Goal: Browse casually: Explore the website without a specific task or goal

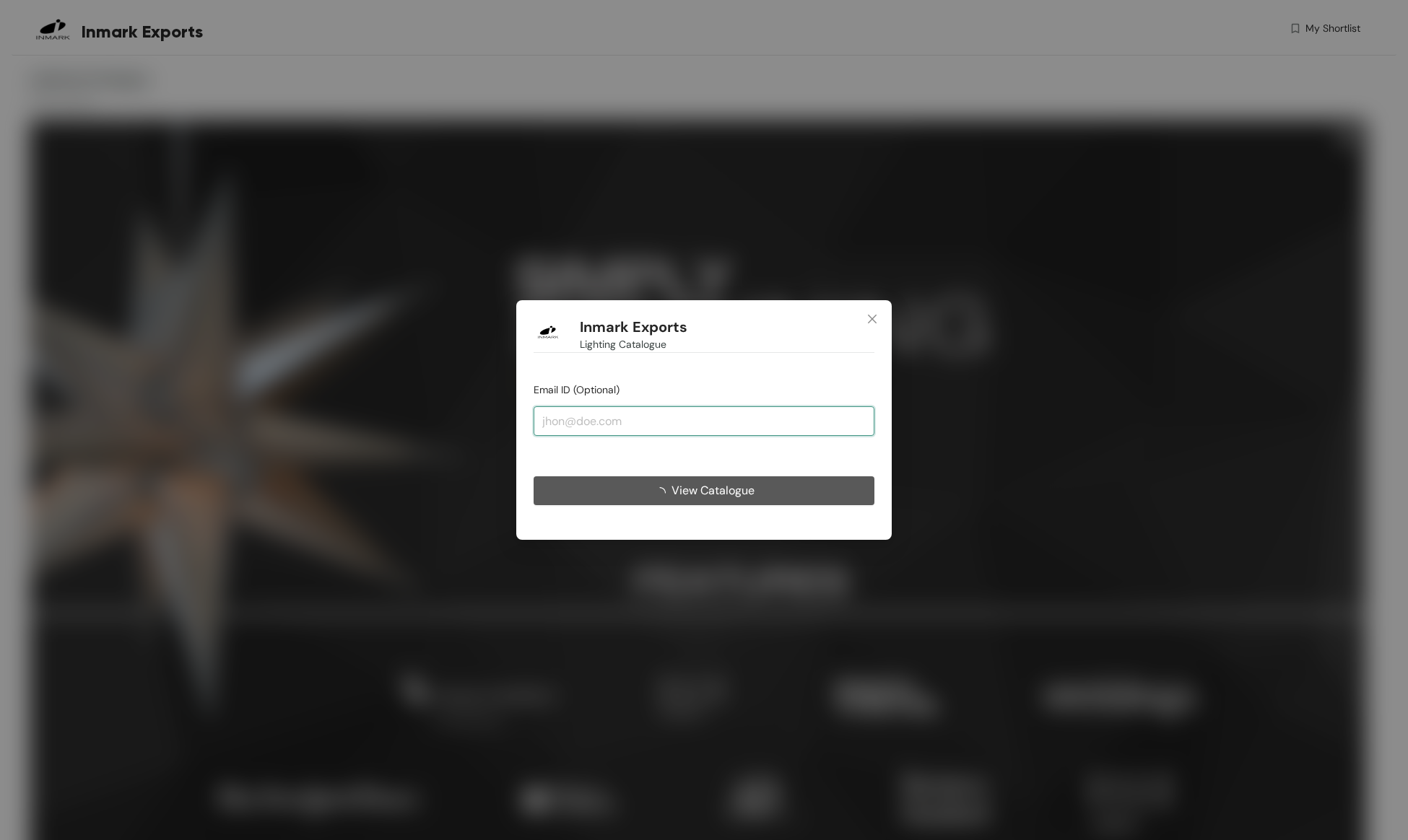
click at [569, 418] on input "email" at bounding box center [704, 421] width 341 height 29
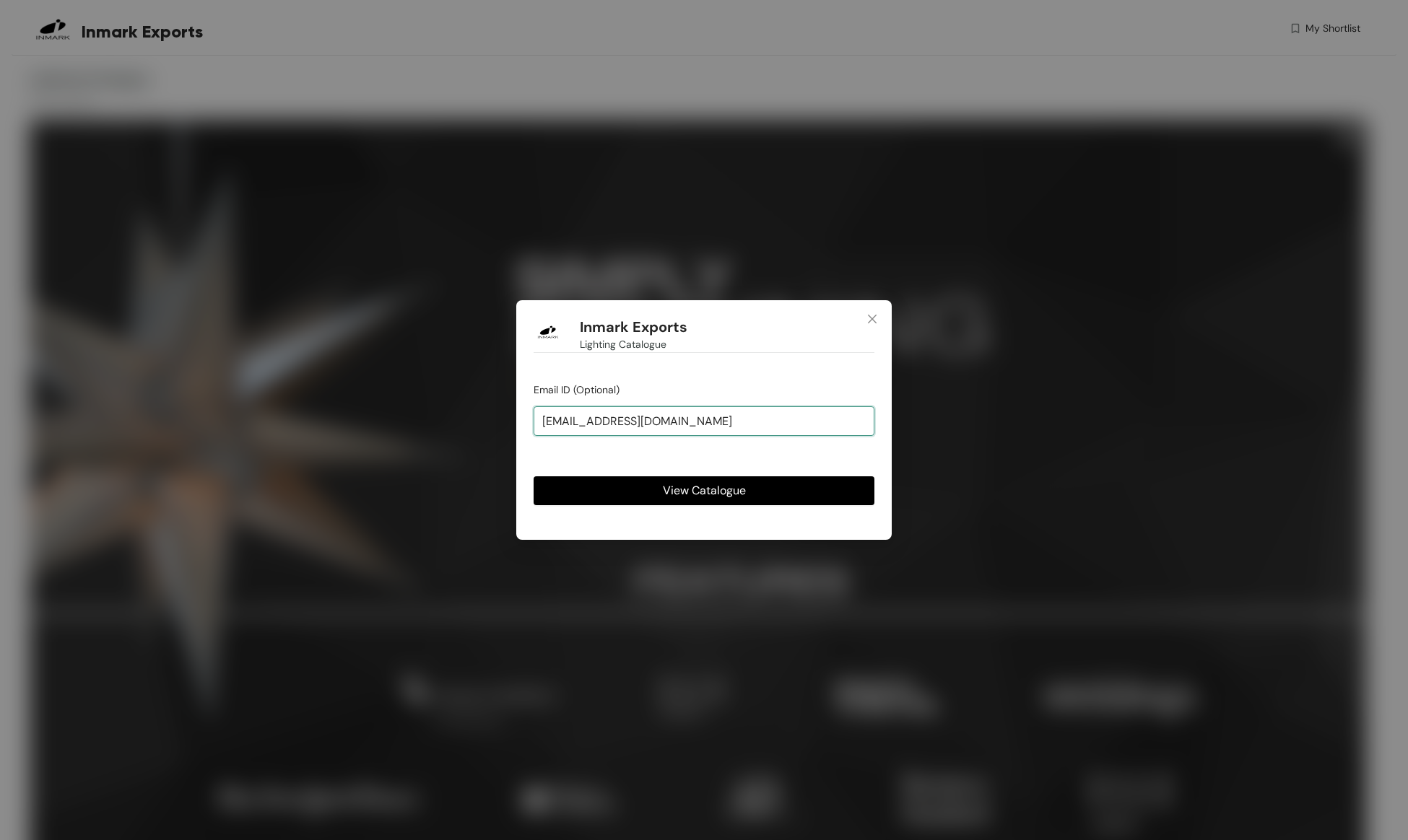
type input "[EMAIL_ADDRESS][DOMAIN_NAME]"
click at [704, 490] on button "View Catalogue" at bounding box center [704, 491] width 341 height 29
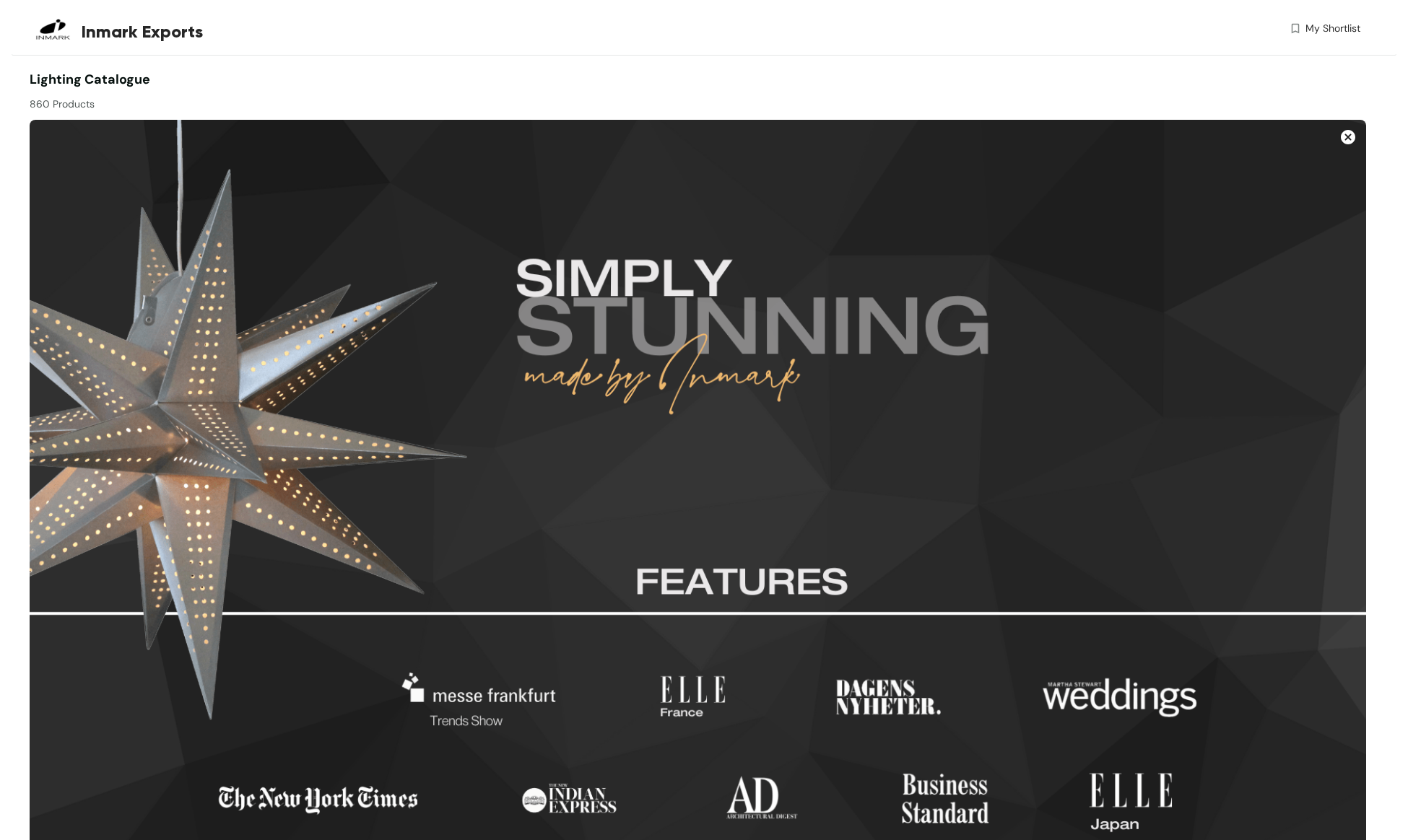
click at [1346, 138] on img at bounding box center [1347, 137] width 14 height 14
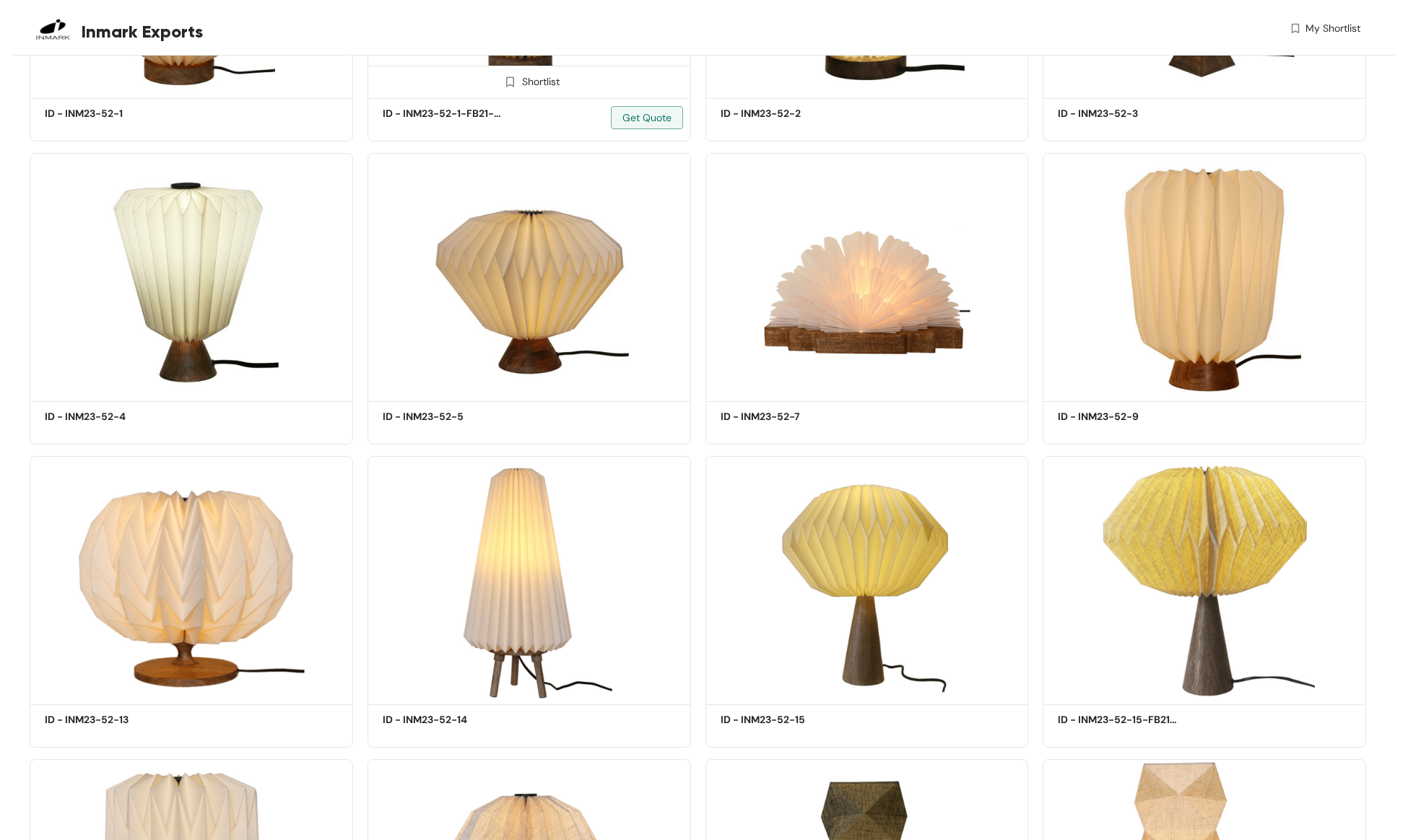
scroll to position [1183, 0]
click at [838, 315] on img at bounding box center [867, 274] width 323 height 244
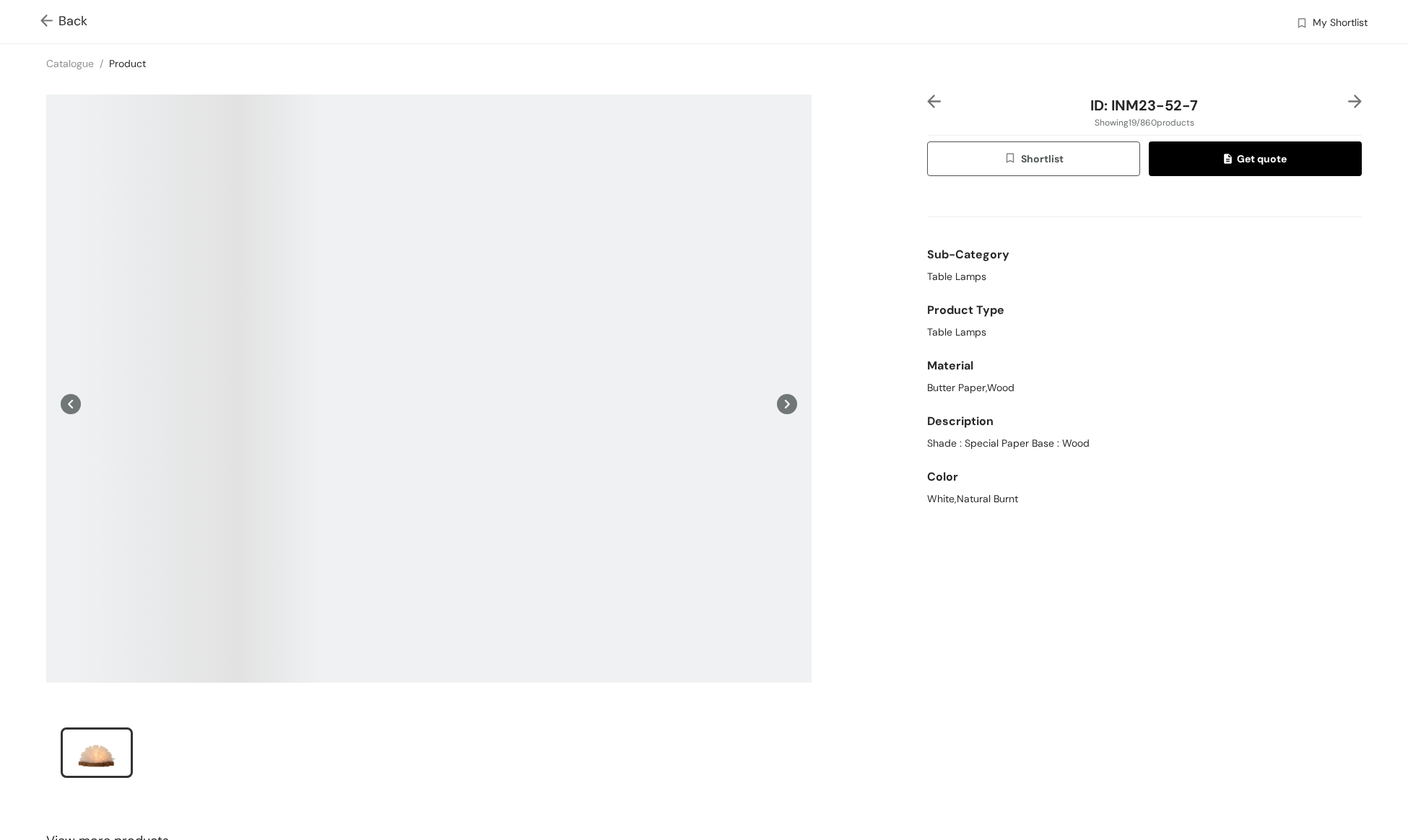
click at [466, 418] on div at bounding box center [428, 388] width 765 height 588
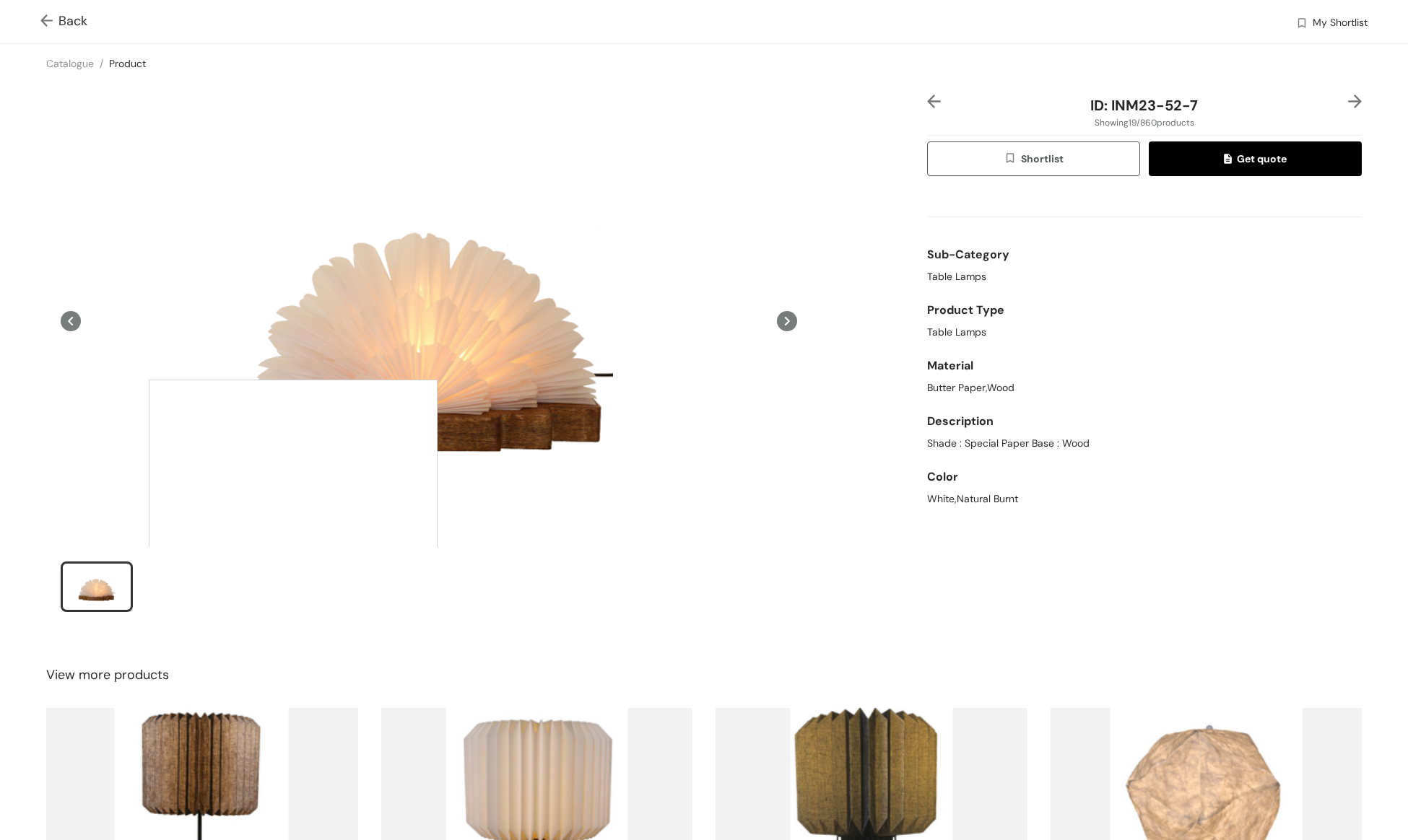
click at [429, 380] on div at bounding box center [293, 524] width 288 height 288
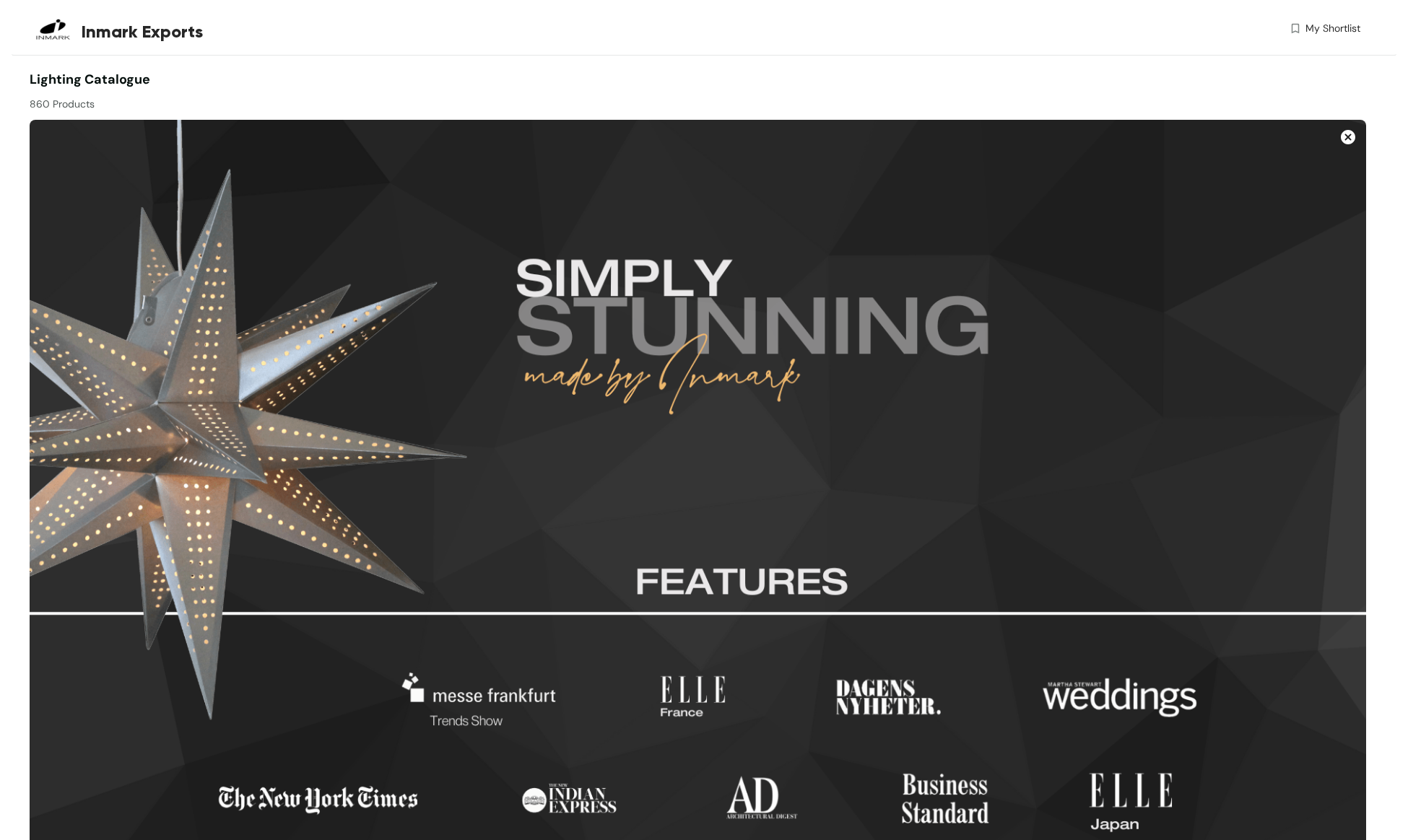
click at [1351, 136] on img at bounding box center [1347, 137] width 14 height 14
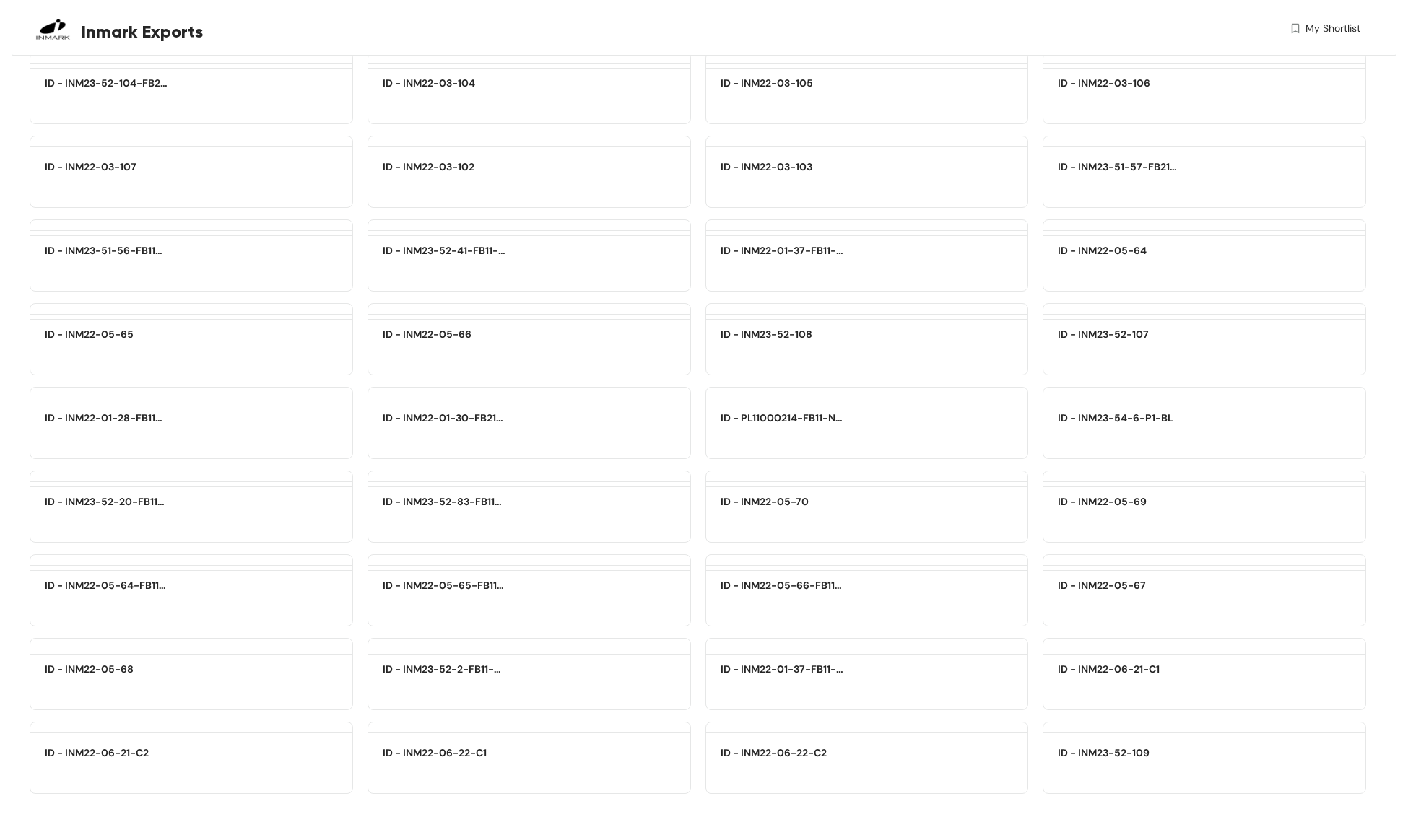
scroll to position [58026, 0]
